Goal: Information Seeking & Learning: Learn about a topic

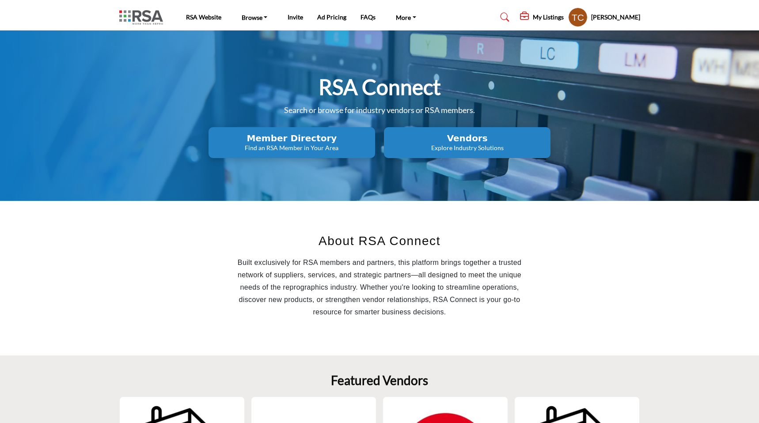
click at [232, 82] on div "RSA Connect Search or browse for industry vendors or RSA members. Member Direct…" at bounding box center [379, 115] width 521 height 85
click at [588, 17] on profile-featured-9d57d186-dcdc-4fd1-8698-ebbedcf867ab "Show hide supplier dropdown" at bounding box center [577, 17] width 19 height 19
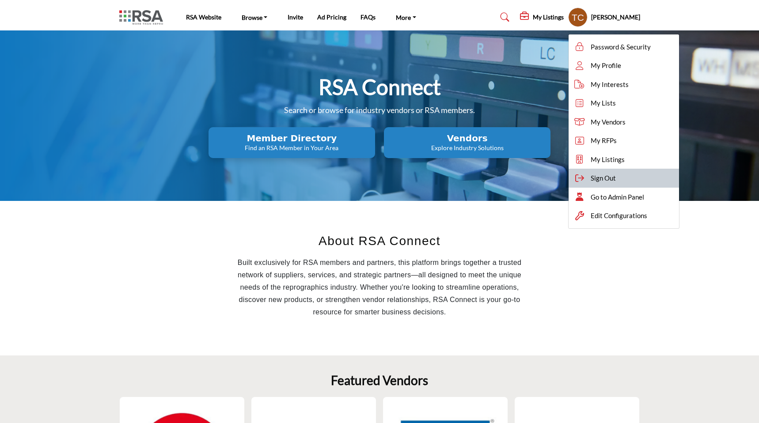
click at [587, 181] on icon at bounding box center [579, 178] width 13 height 9
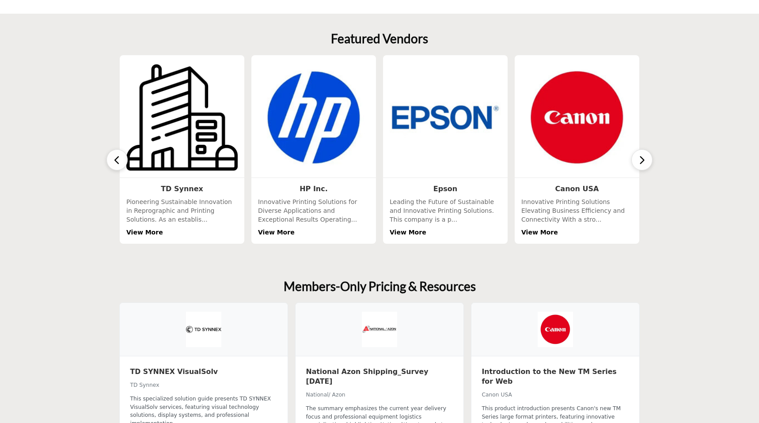
scroll to position [372, 0]
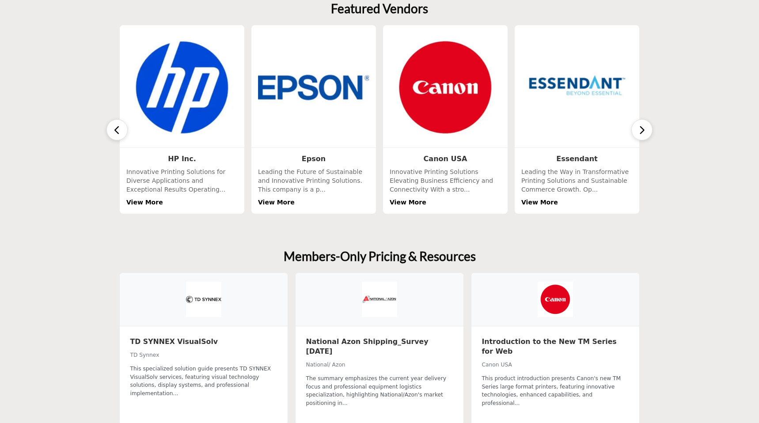
click at [332, 108] on img at bounding box center [313, 87] width 117 height 117
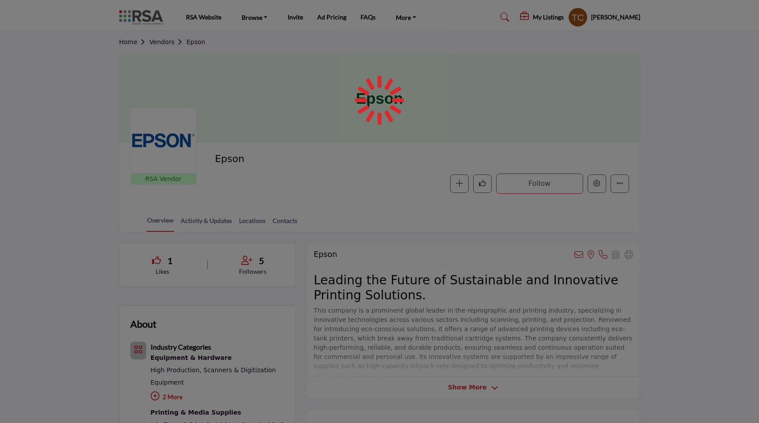
click at [592, 17] on div at bounding box center [379, 211] width 759 height 423
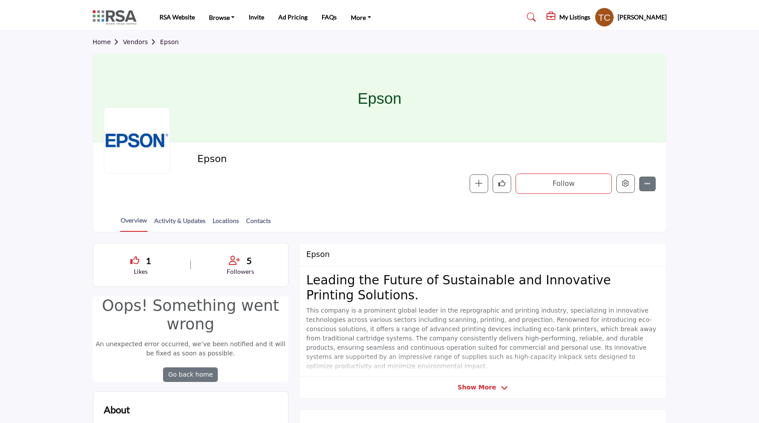
click at [614, 19] on profile-featured-9d57d186-dcdc-4fd1-8698-ebbedcf867ab "Show hide supplier dropdown" at bounding box center [604, 17] width 19 height 19
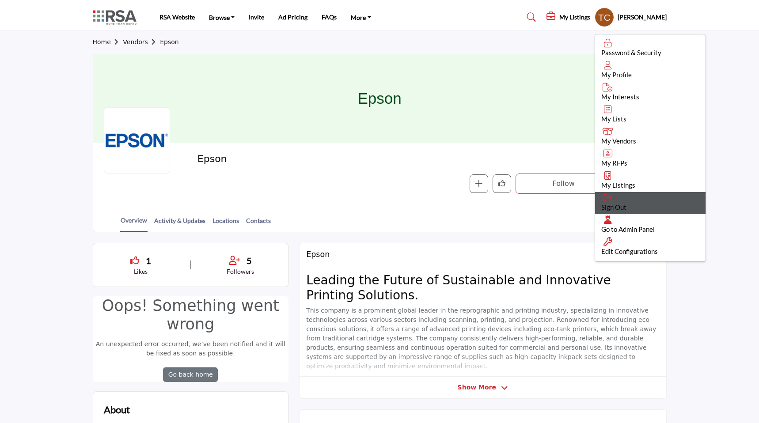
click at [627, 205] on span "Sign Out" at bounding box center [614, 207] width 25 height 8
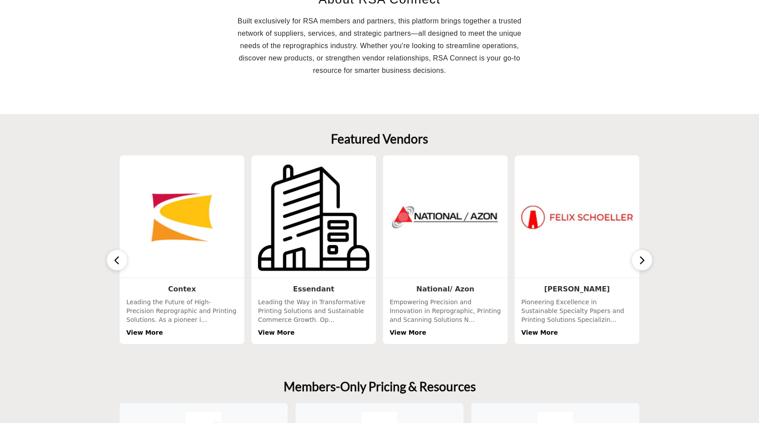
scroll to position [231, 0]
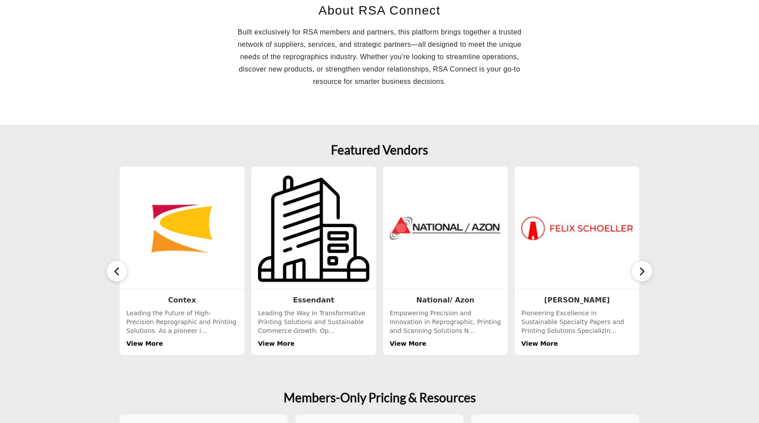
click at [489, 241] on img at bounding box center [445, 228] width 117 height 117
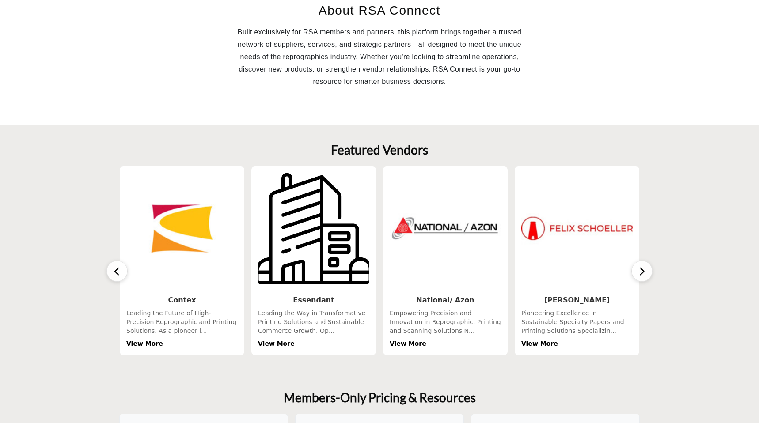
click at [348, 236] on img at bounding box center [313, 228] width 117 height 117
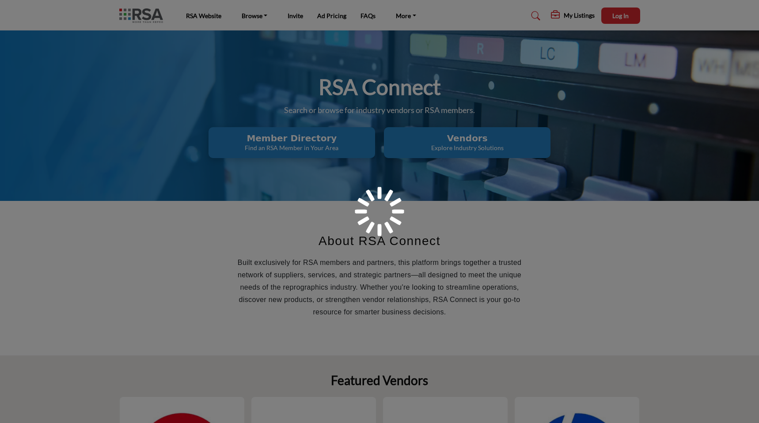
scroll to position [231, 0]
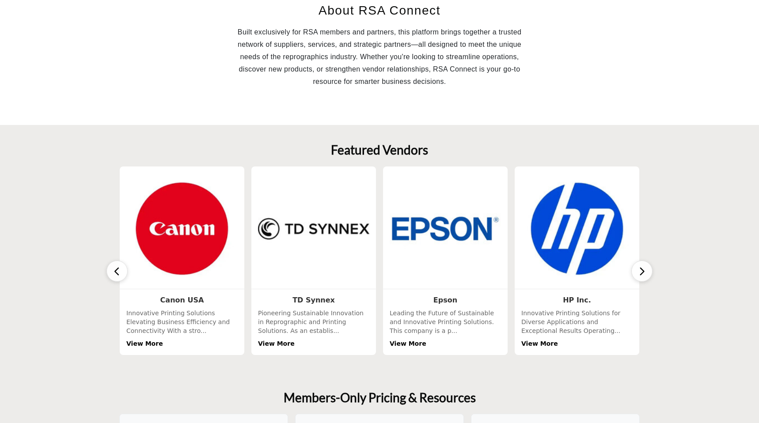
click at [646, 268] on button "button" at bounding box center [642, 271] width 21 height 21
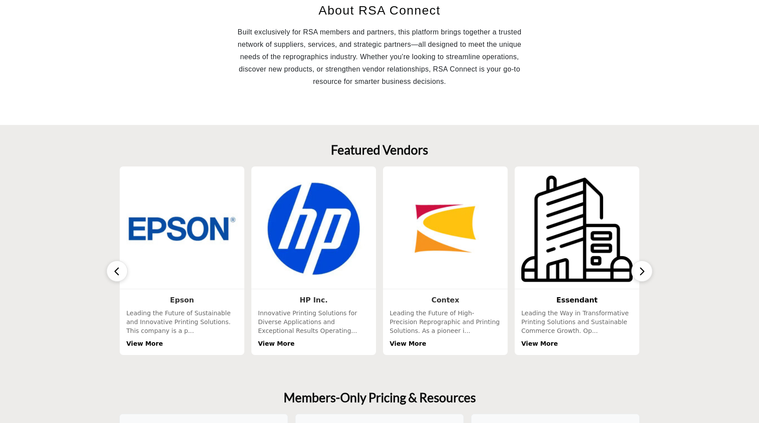
click at [578, 297] on b "Essendant" at bounding box center [577, 300] width 42 height 8
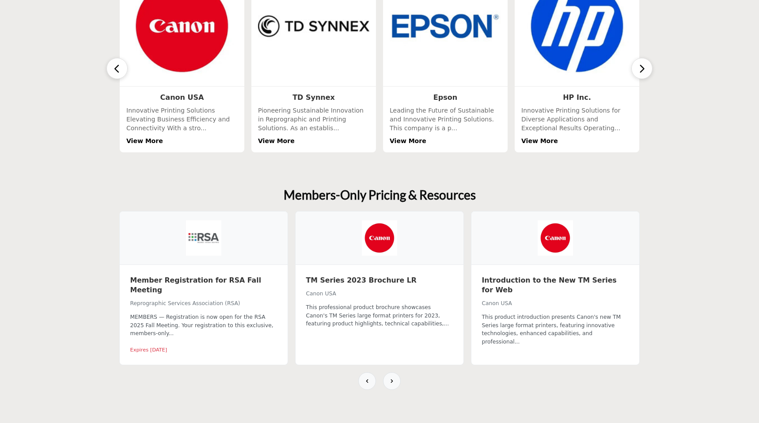
scroll to position [427, 0]
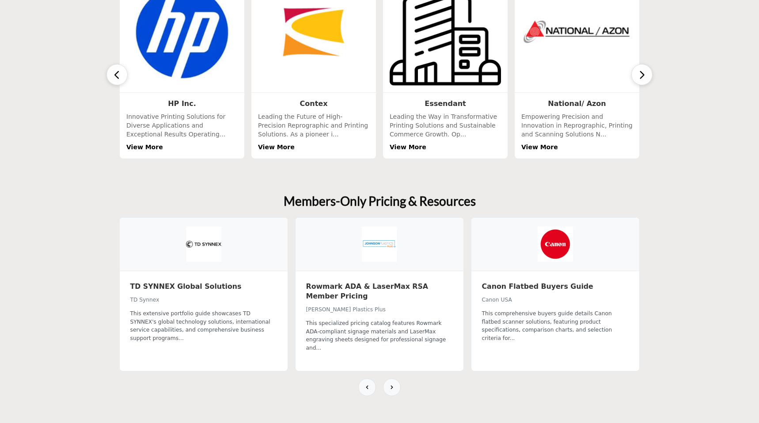
click at [211, 250] on div at bounding box center [204, 244] width 168 height 53
click at [206, 299] on div "TD Synnex" at bounding box center [203, 299] width 147 height 9
click at [206, 290] on h3 "TD SYNNEX Global Solutions" at bounding box center [203, 287] width 147 height 10
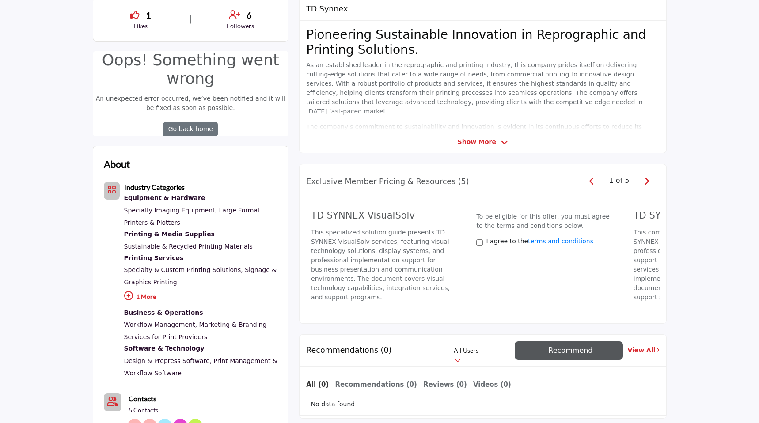
scroll to position [246, 0]
click at [645, 180] on icon "button" at bounding box center [646, 181] width 5 height 8
